Goal: Task Accomplishment & Management: Complete application form

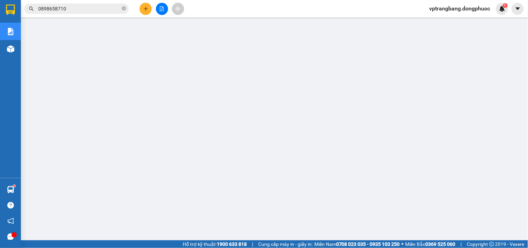
click at [74, 10] on input "0898658710" at bounding box center [79, 9] width 82 height 8
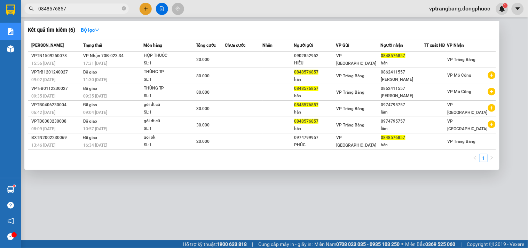
type input "0848576857"
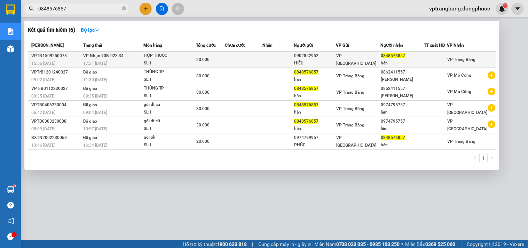
click at [259, 58] on td at bounding box center [243, 60] width 37 height 16
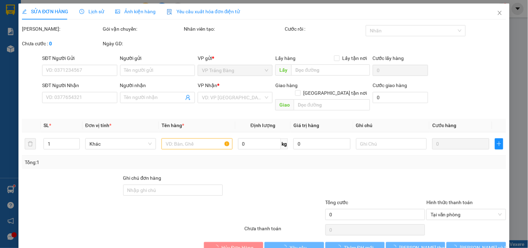
type input "0902852952"
type input "HIẾU"
type input "0848576857"
type input "hân"
type input "20.000"
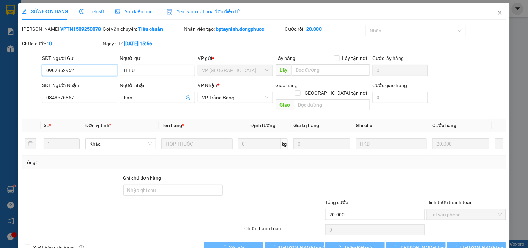
scroll to position [11, 0]
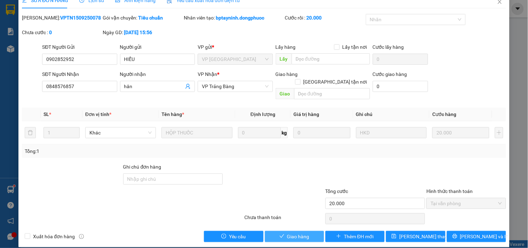
click at [280, 234] on icon "check" at bounding box center [282, 235] width 5 height 3
